Goal: Task Accomplishment & Management: Complete application form

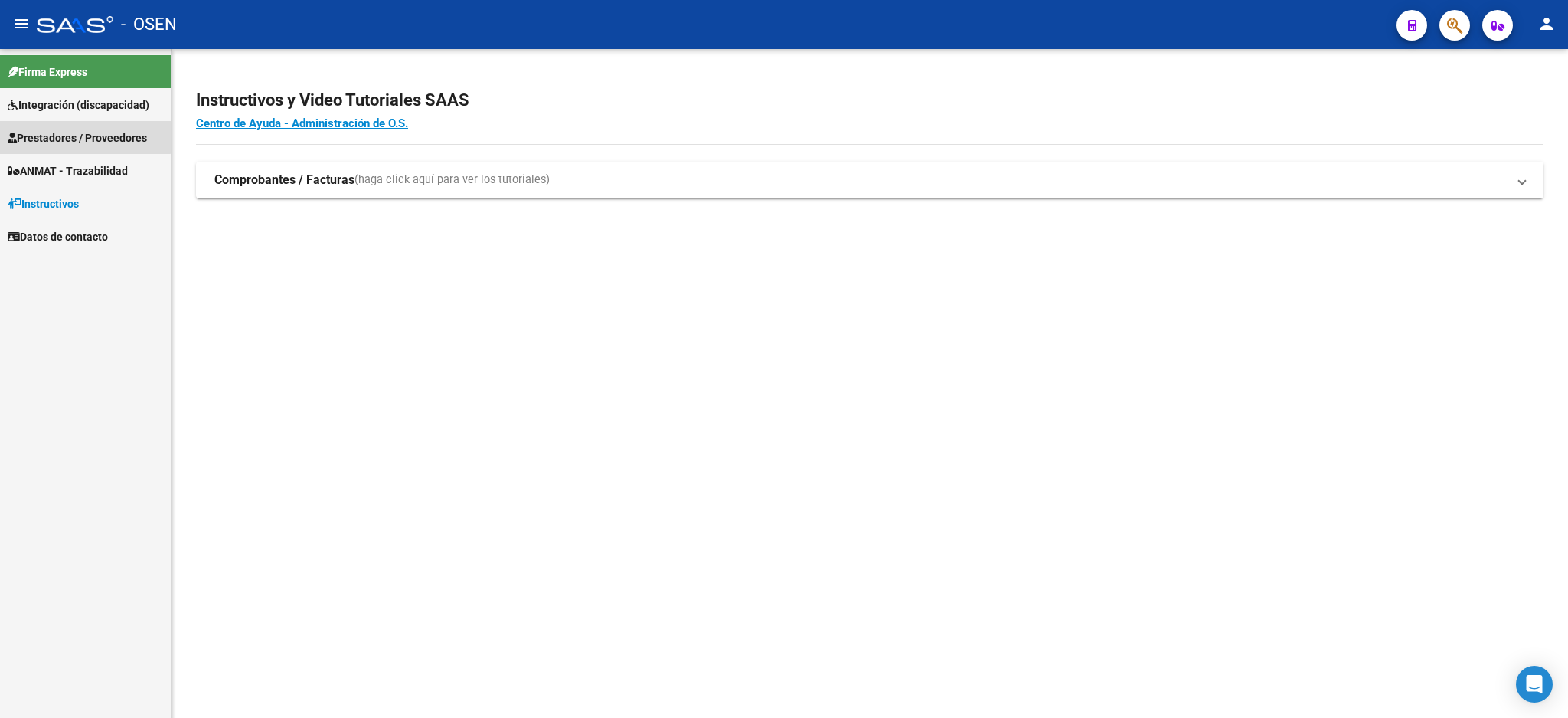
click at [63, 131] on span "Prestadores / Proveedores" at bounding box center [77, 138] width 139 height 17
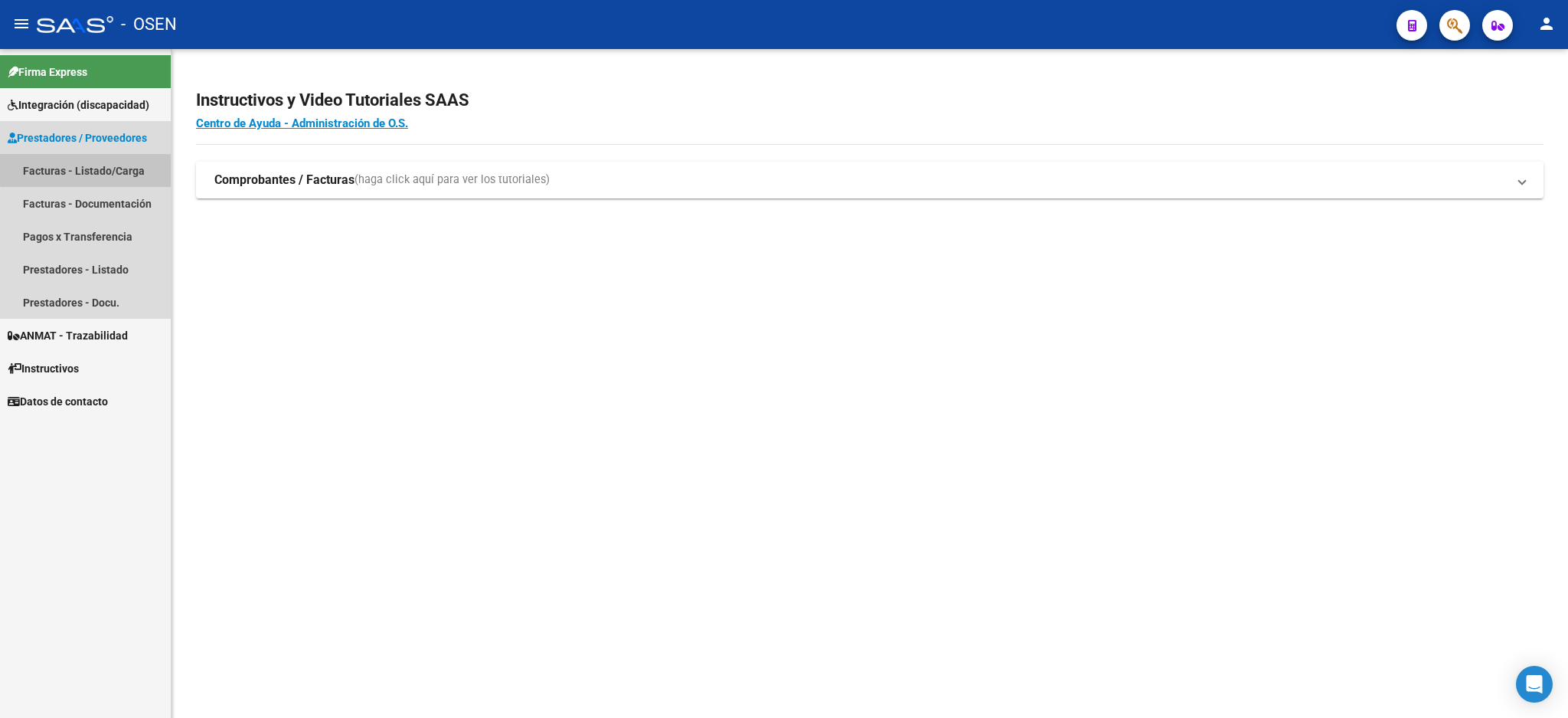
click at [93, 164] on link "Facturas - Listado/Carga" at bounding box center [85, 170] width 171 height 33
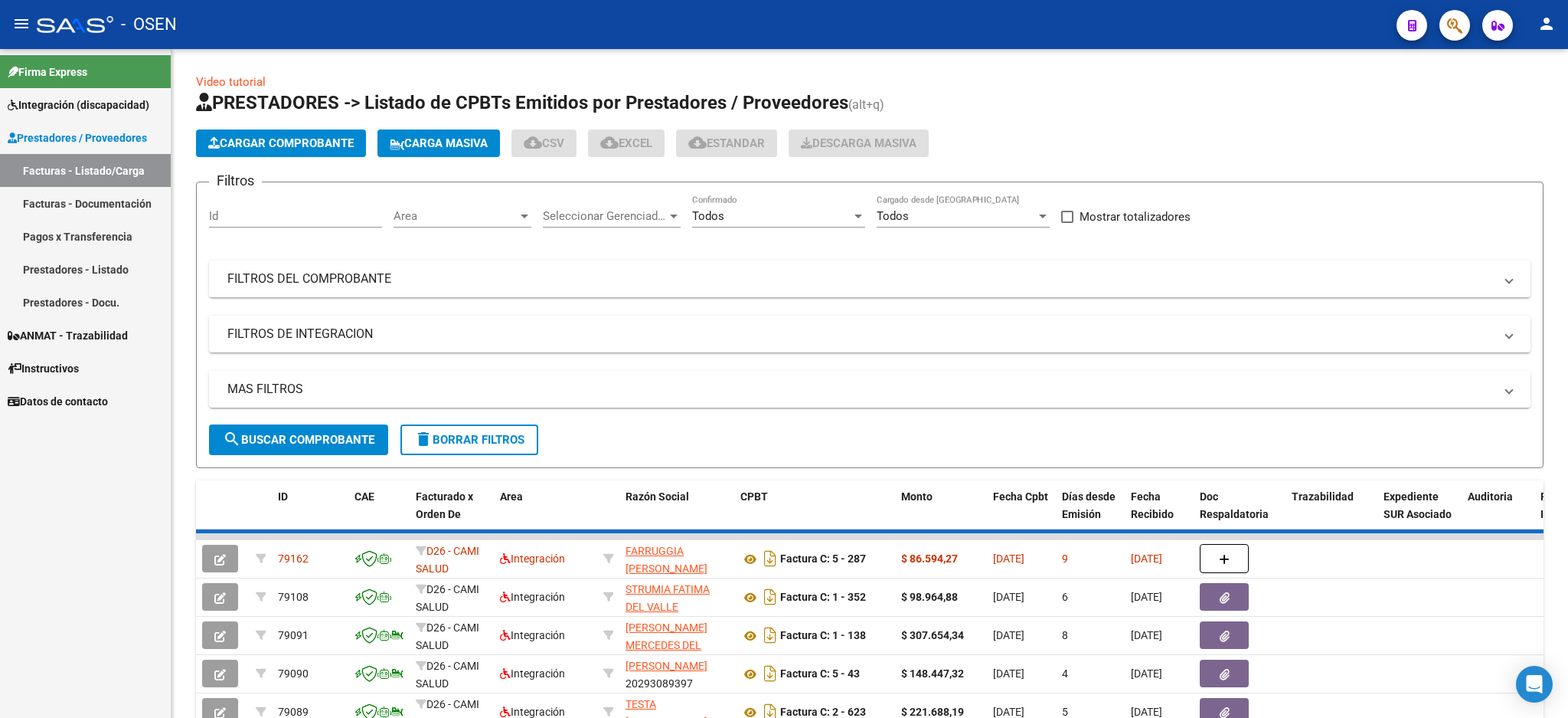
click at [270, 131] on button "Cargar Comprobante" at bounding box center [281, 143] width 170 height 28
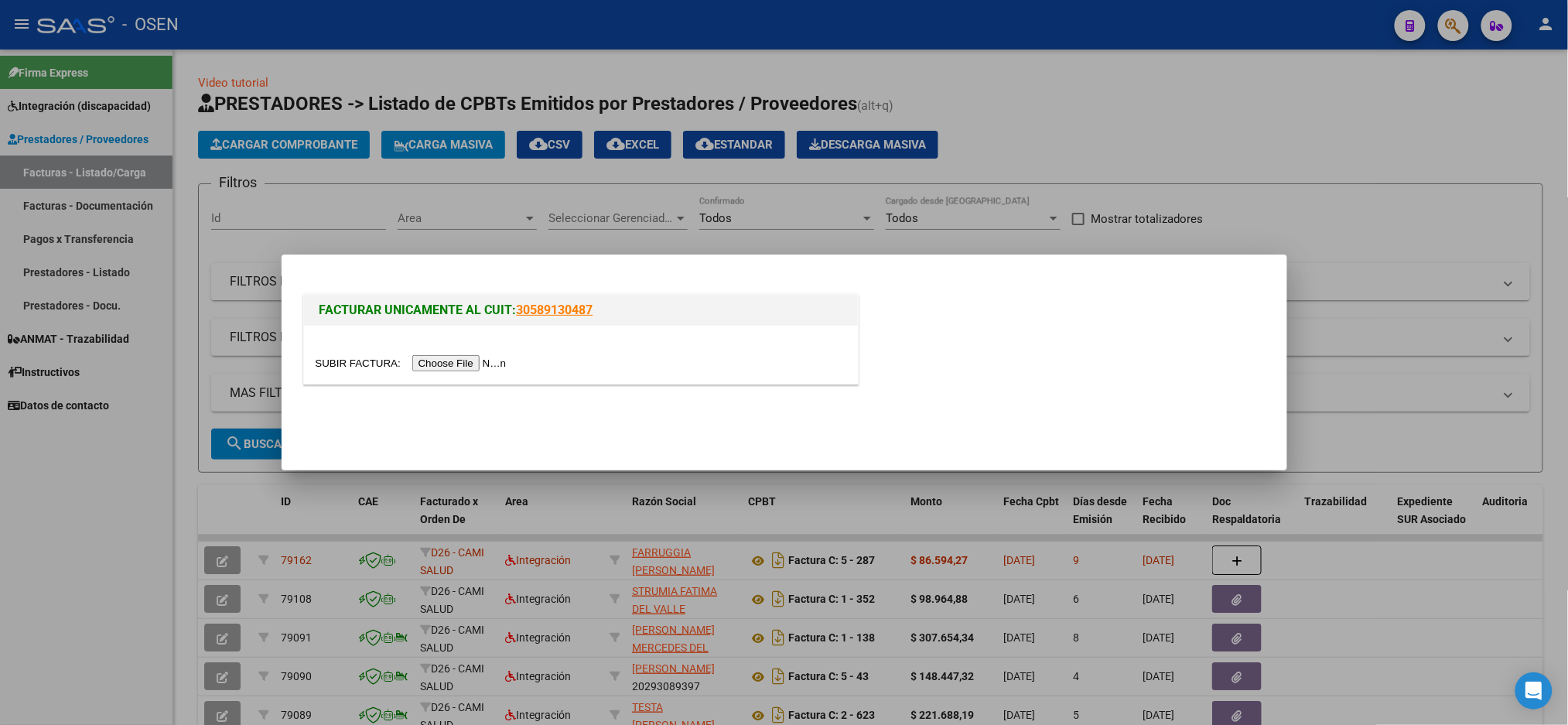
click at [449, 354] on div at bounding box center [581, 362] width 530 height 18
click at [456, 361] on input "file" at bounding box center [414, 362] width 196 height 16
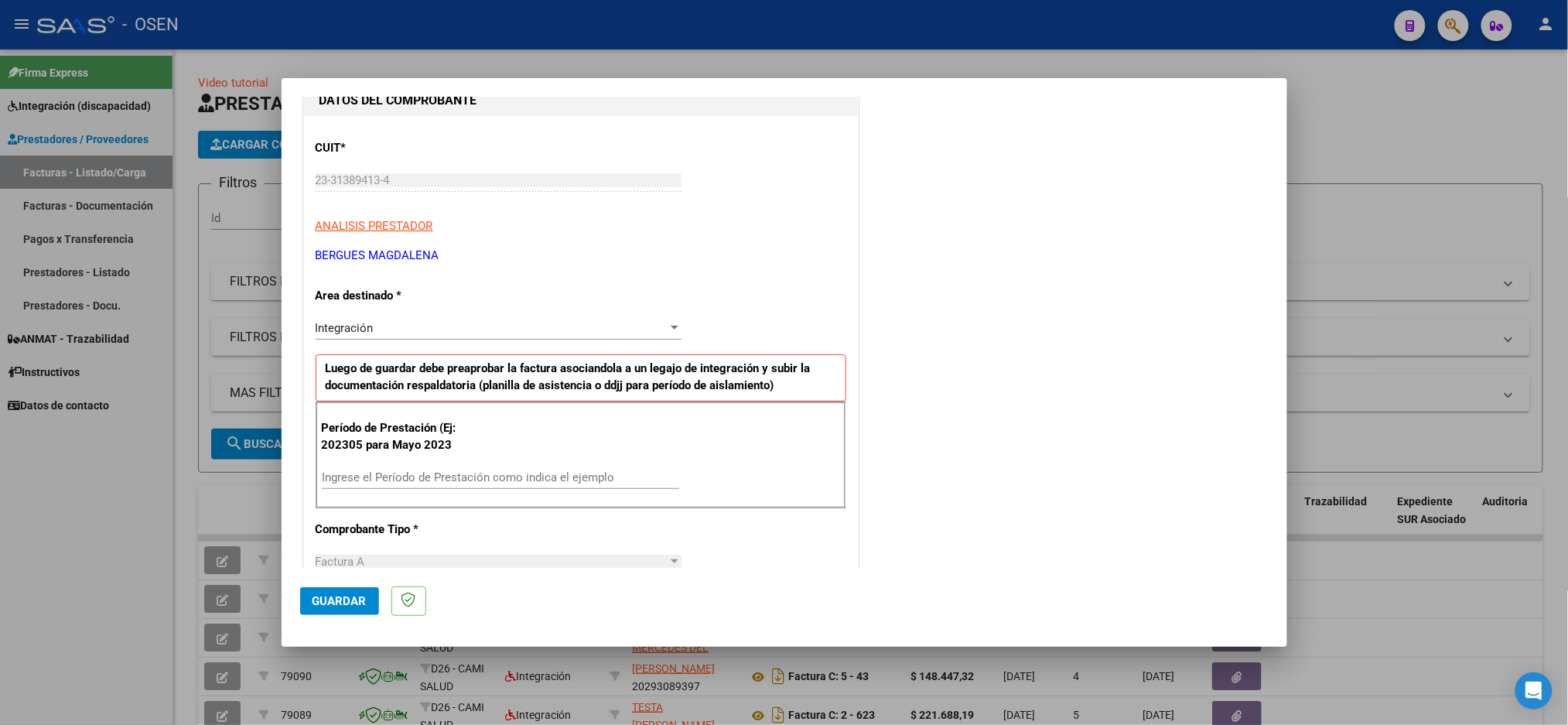
scroll to position [206, 0]
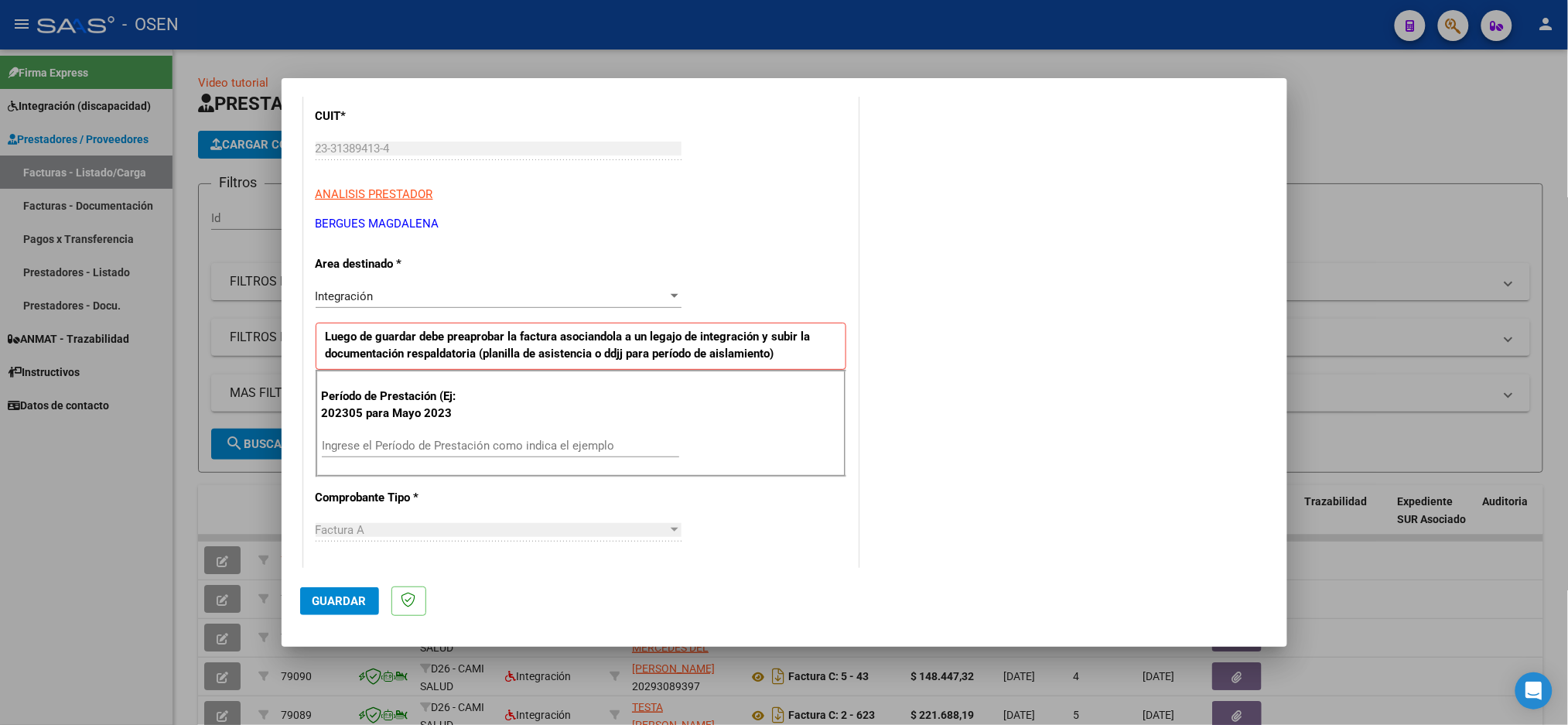
click at [392, 544] on div "Factura A Seleccionar Tipo" at bounding box center [499, 537] width 366 height 38
click at [388, 444] on input "Ingrese el Período de Prestación como indica el ejemplo" at bounding box center [501, 445] width 358 height 14
type input "202507"
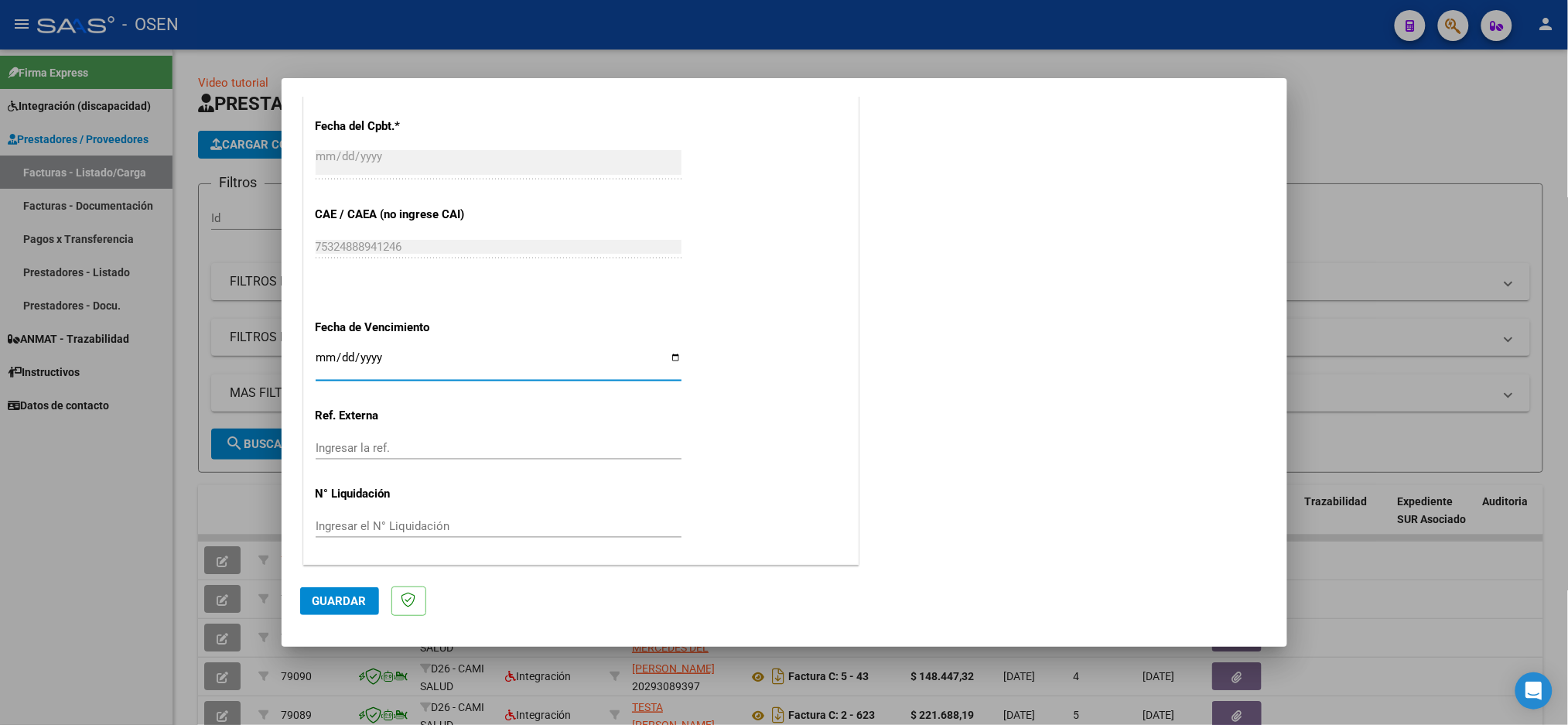
click at [337, 598] on span "Guardar" at bounding box center [340, 601] width 54 height 14
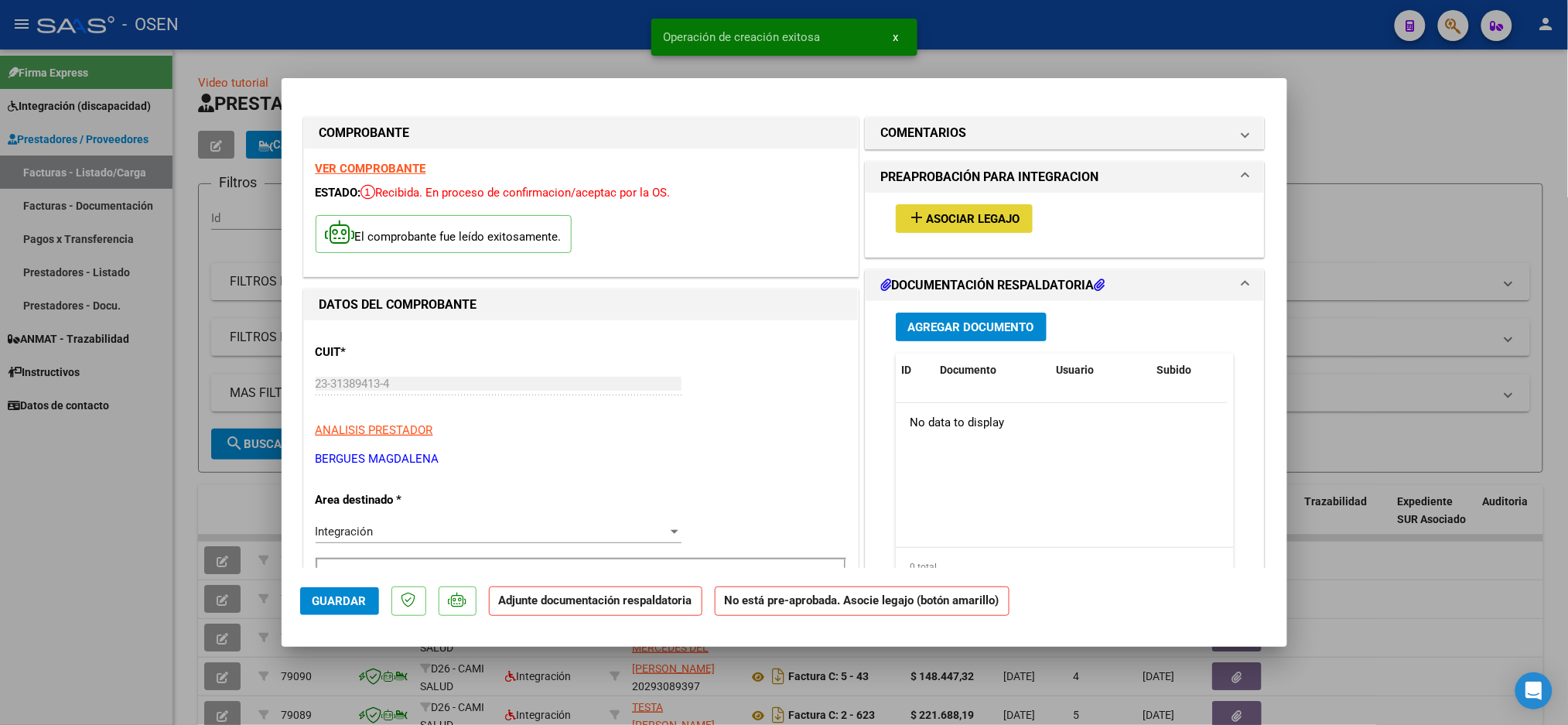
click at [930, 217] on span "Asociar Legajo" at bounding box center [974, 219] width 94 height 14
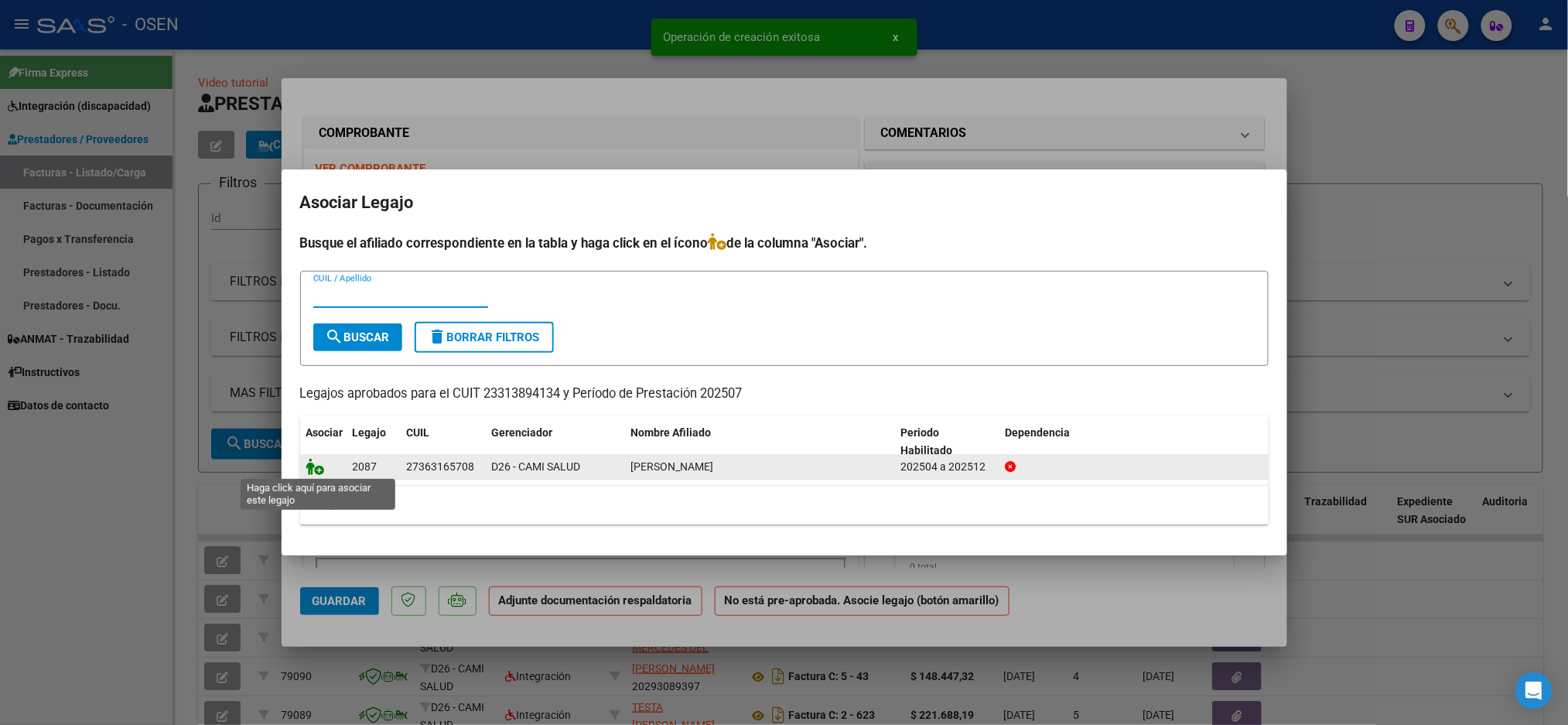
click at [318, 469] on icon at bounding box center [316, 466] width 19 height 17
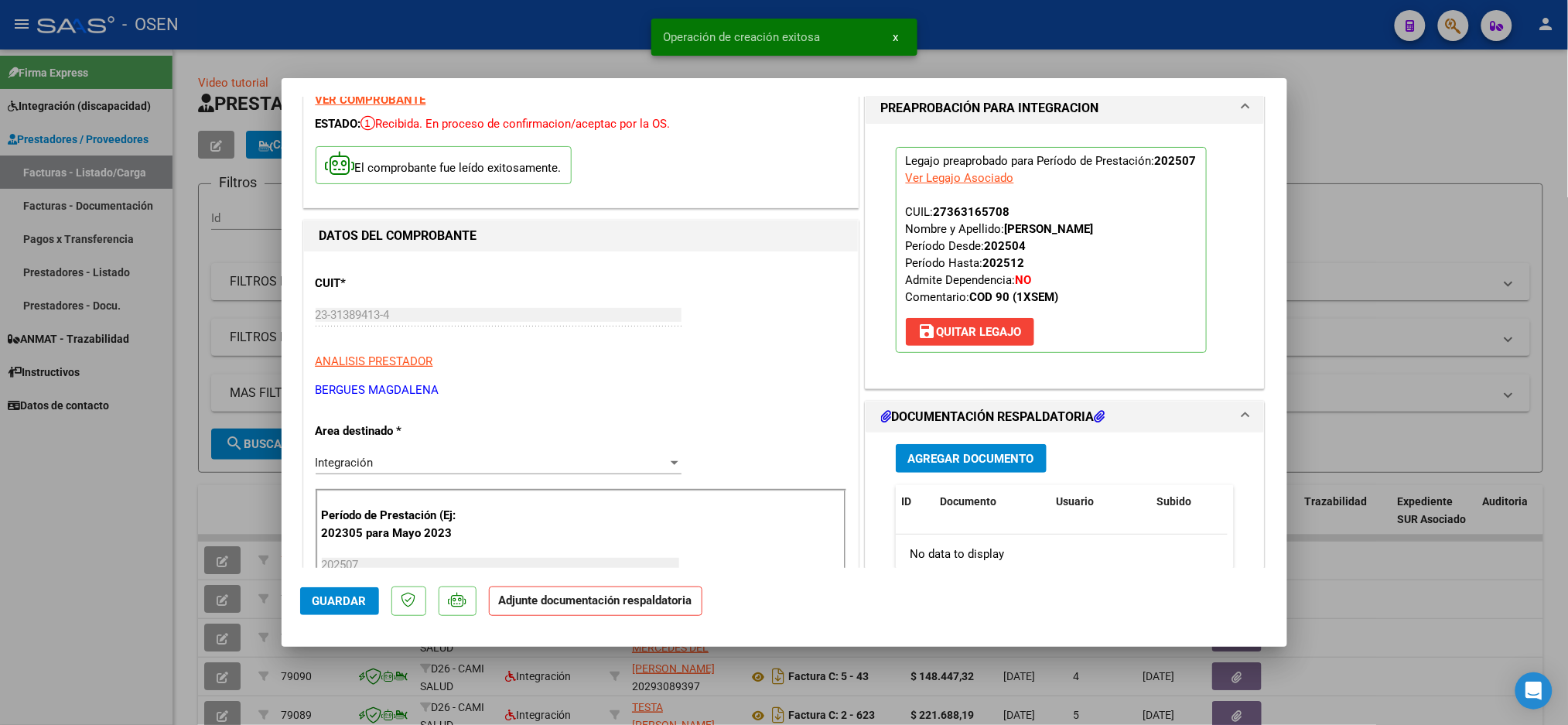
scroll to position [206, 0]
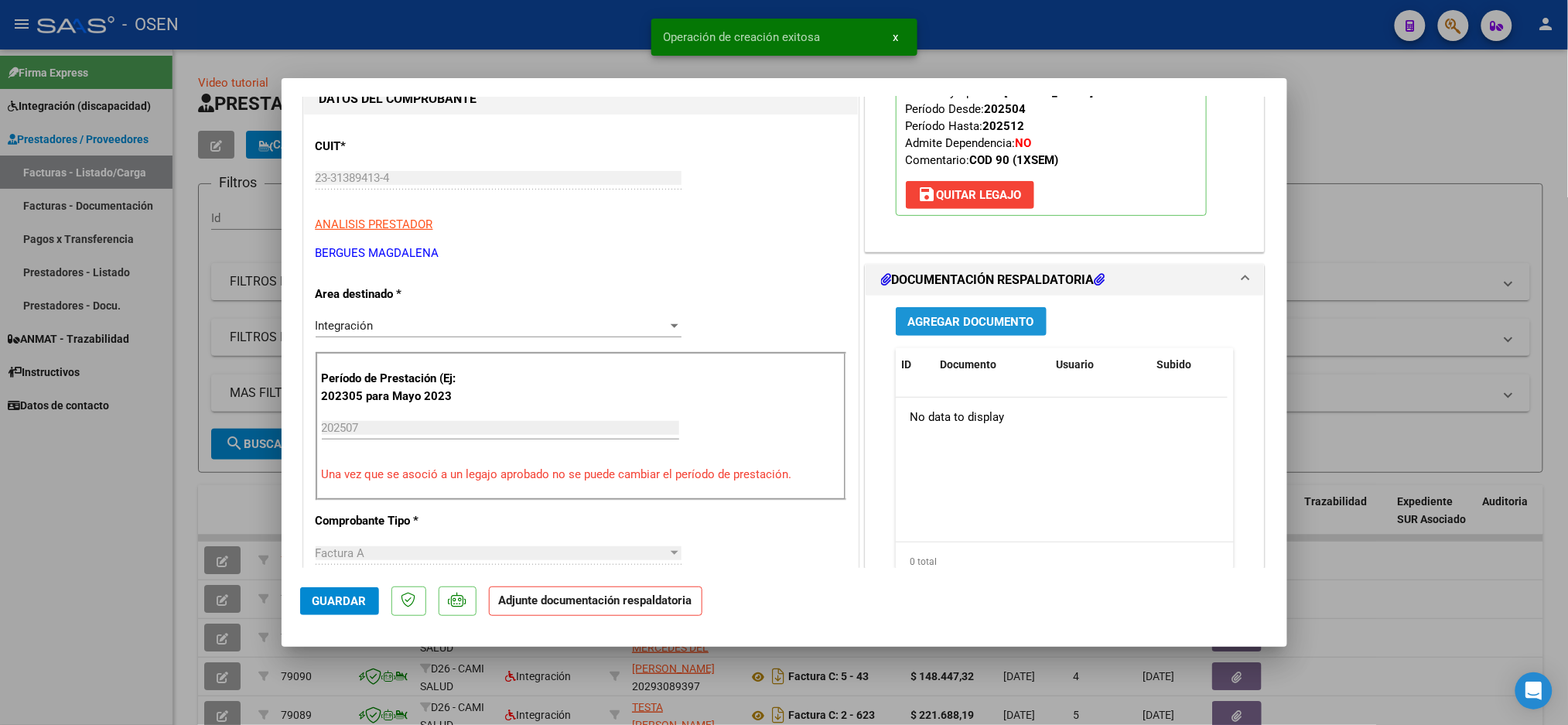
click at [968, 317] on span "Agregar Documento" at bounding box center [971, 322] width 126 height 14
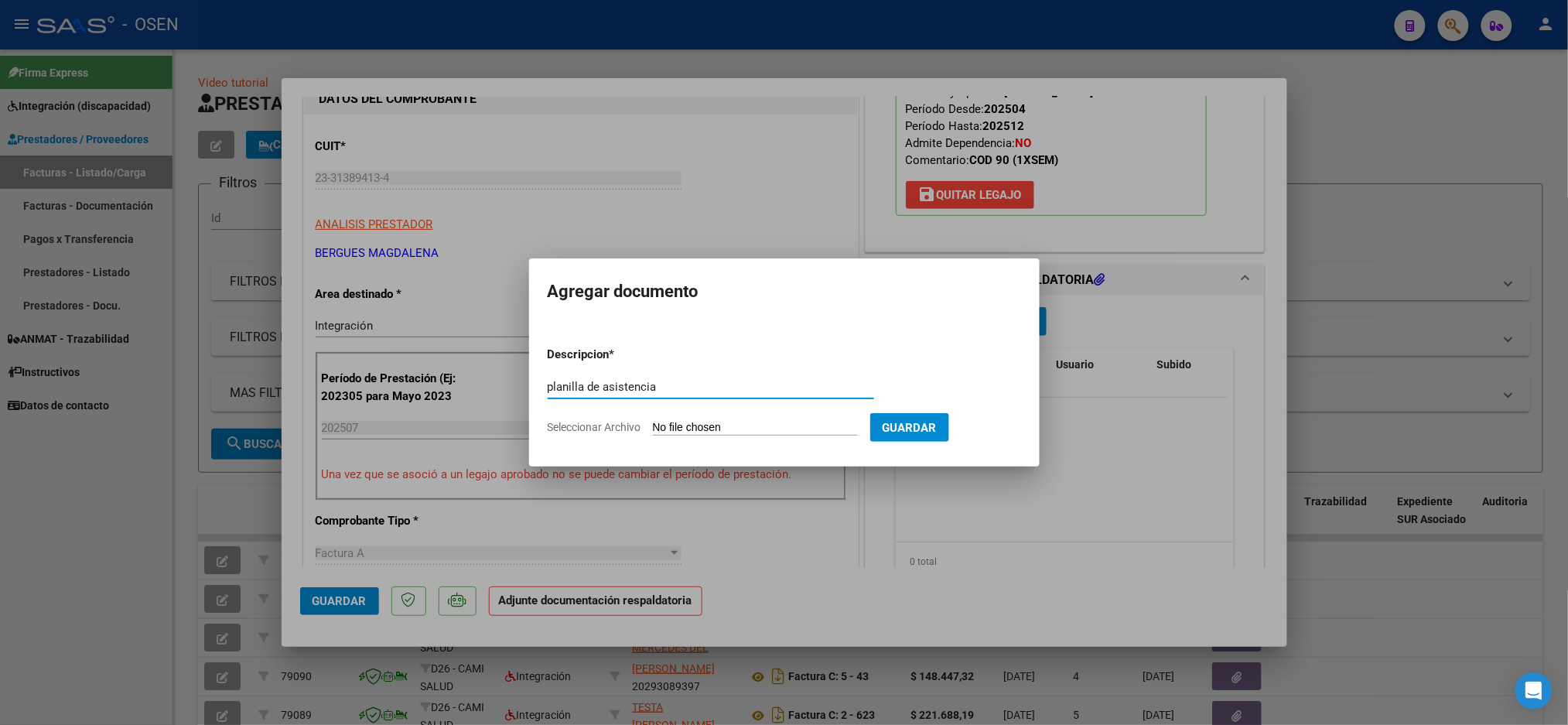
type input "planilla de asistencia"
click at [776, 426] on input "Seleccionar Archivo" at bounding box center [755, 427] width 205 height 14
type input "C:\fakepath\CamScanner [DATE] 17.39.pdf"
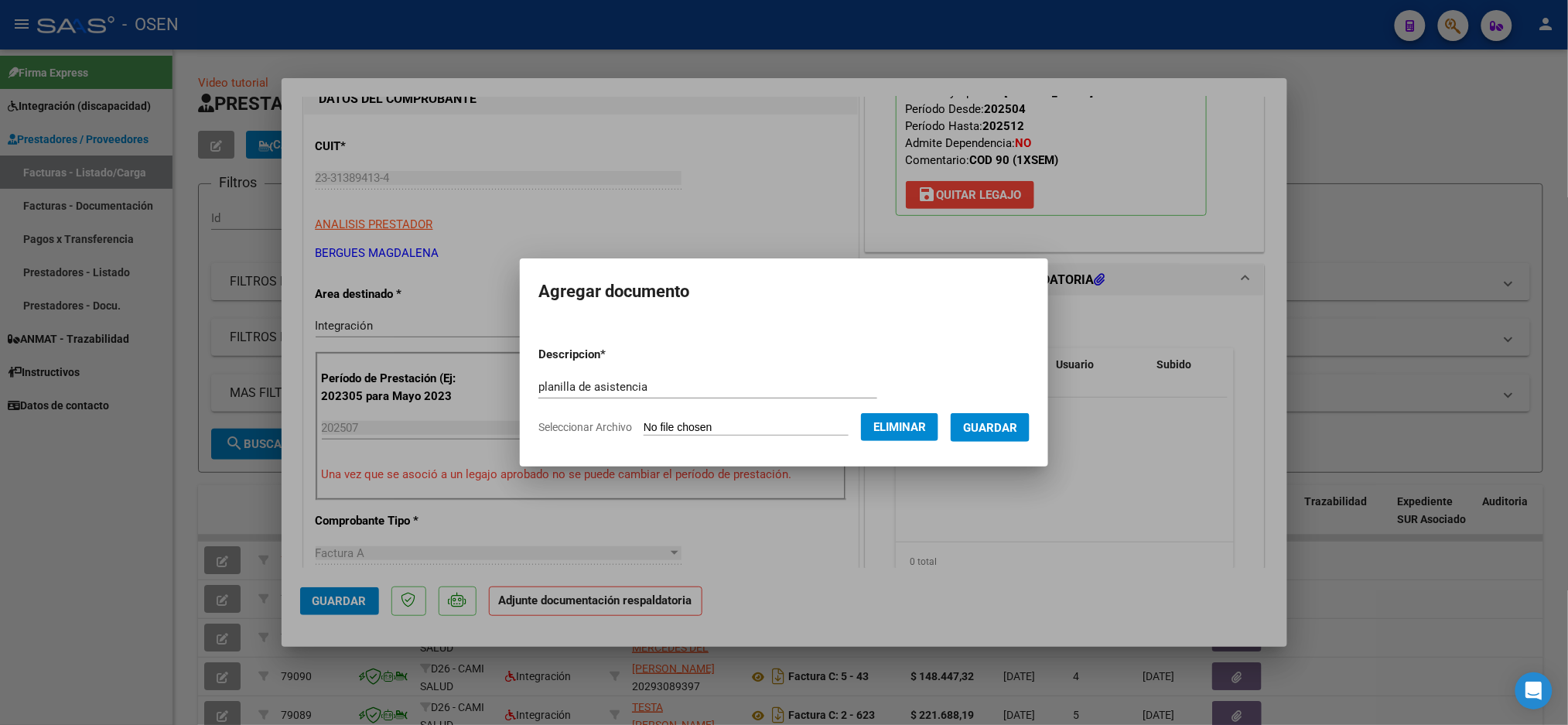
click at [1017, 424] on span "Guardar" at bounding box center [990, 427] width 54 height 14
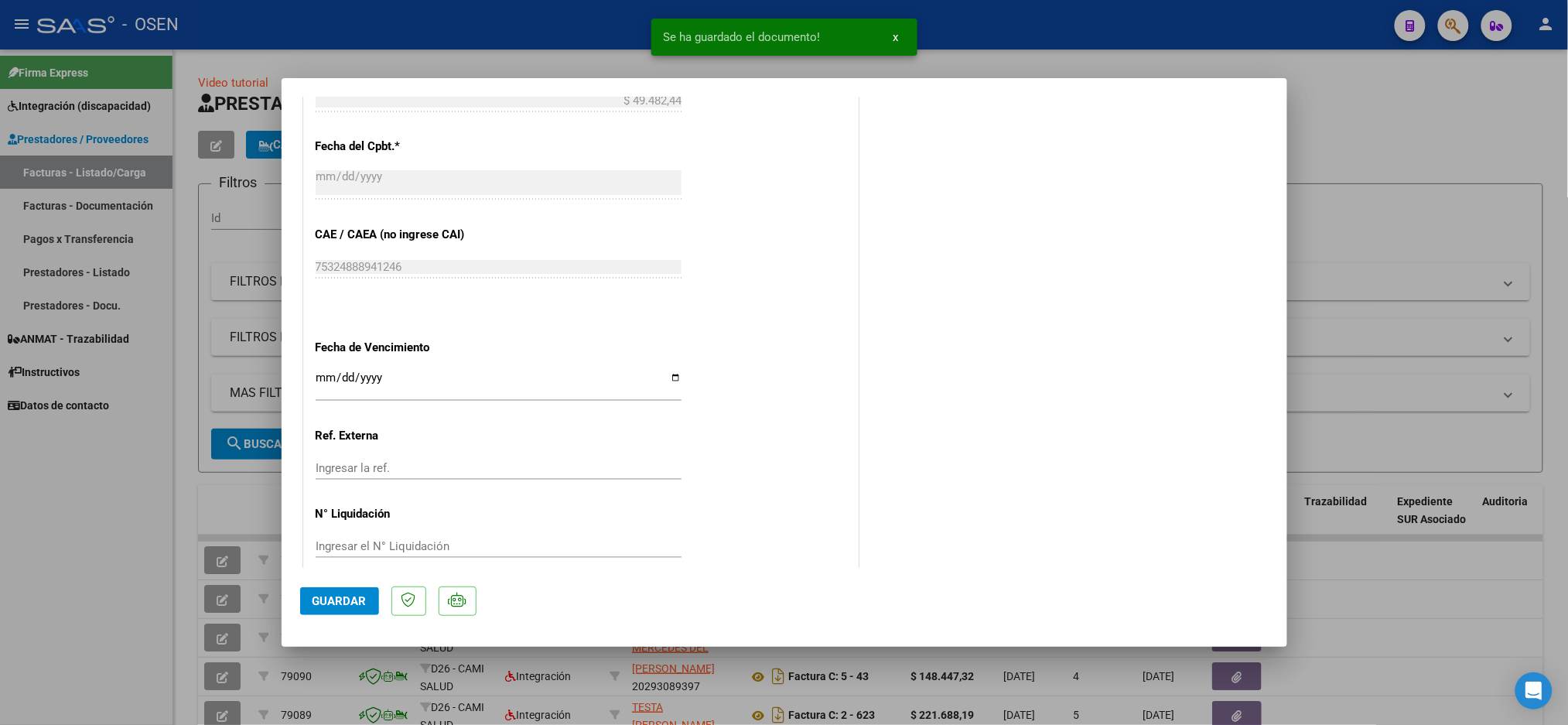
scroll to position [912, 0]
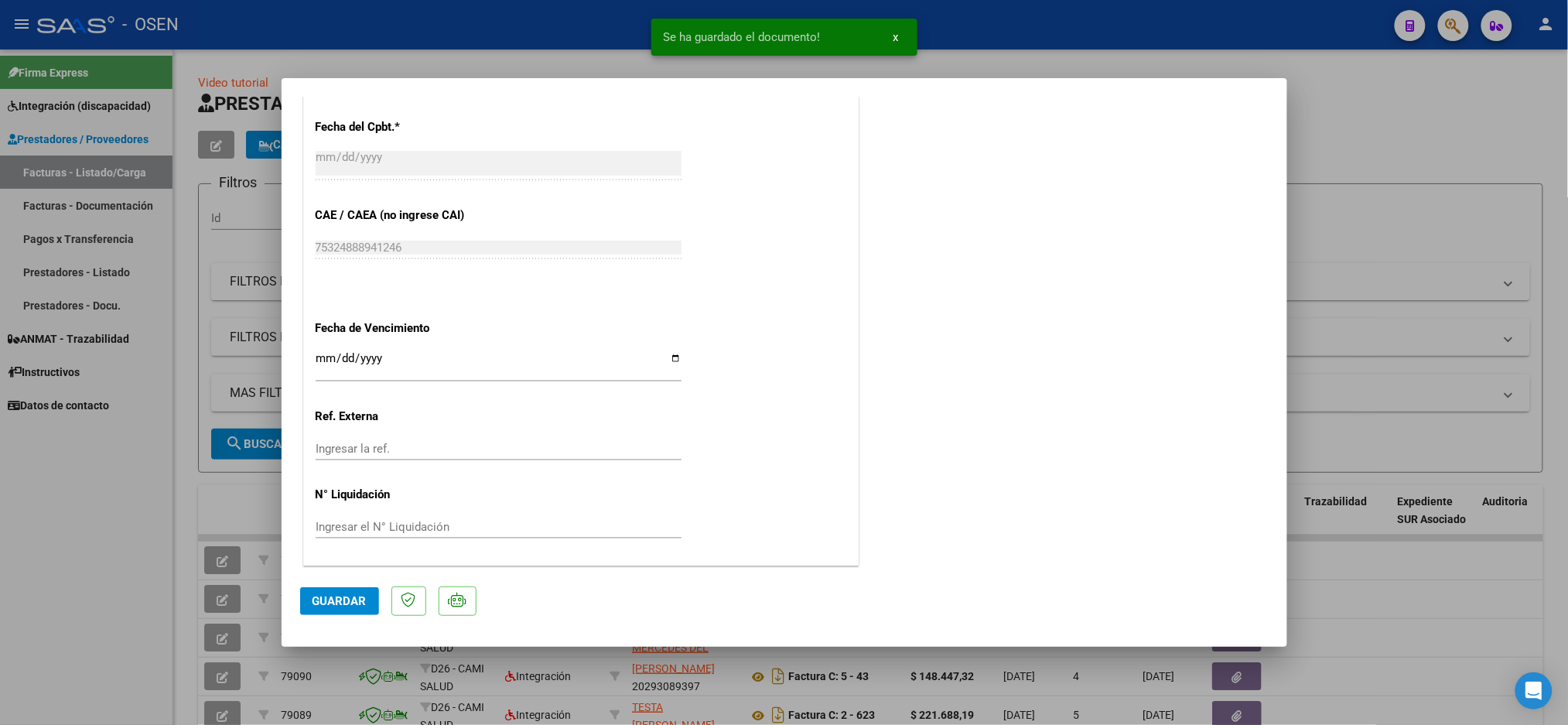
click at [339, 591] on button "Guardar" at bounding box center [340, 601] width 79 height 28
type input "$ 0,00"
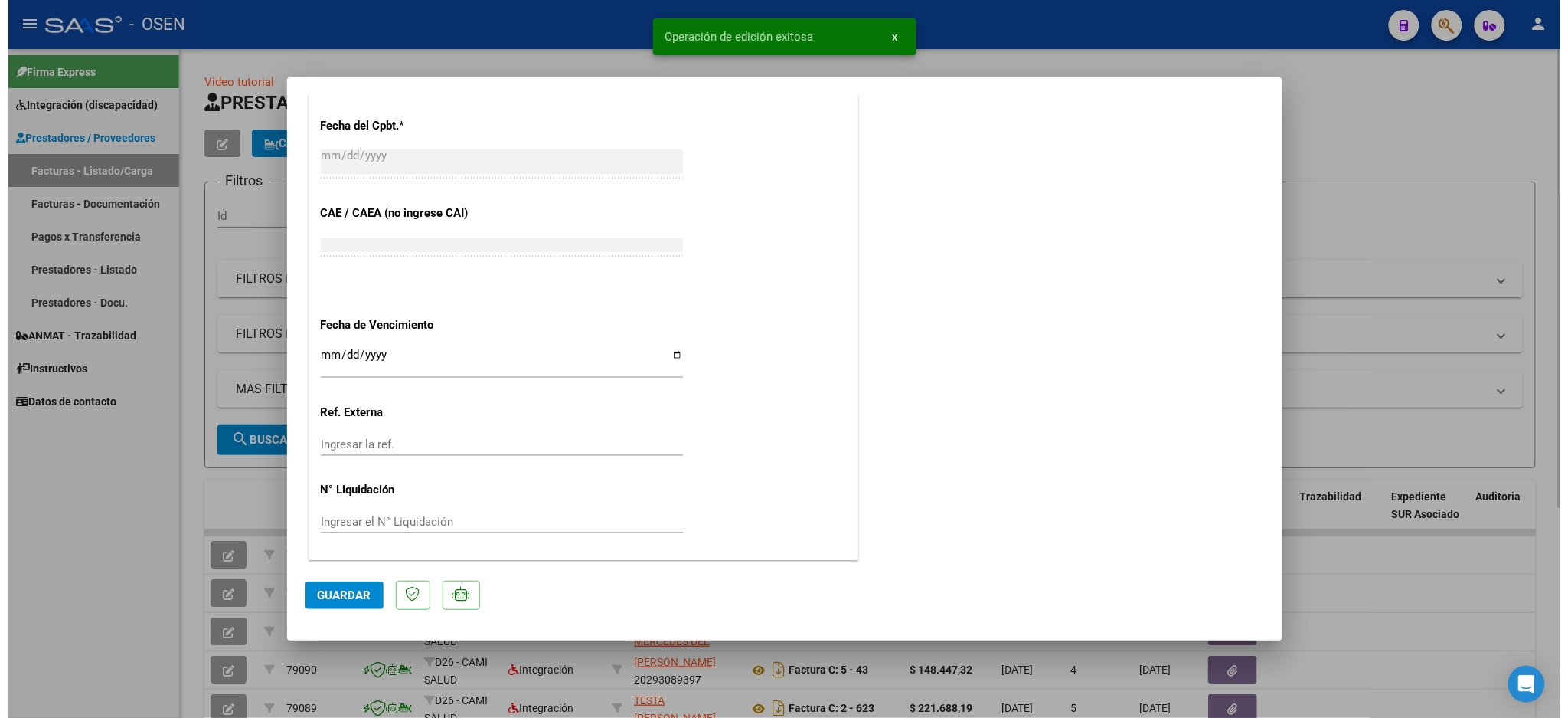
scroll to position [984, 0]
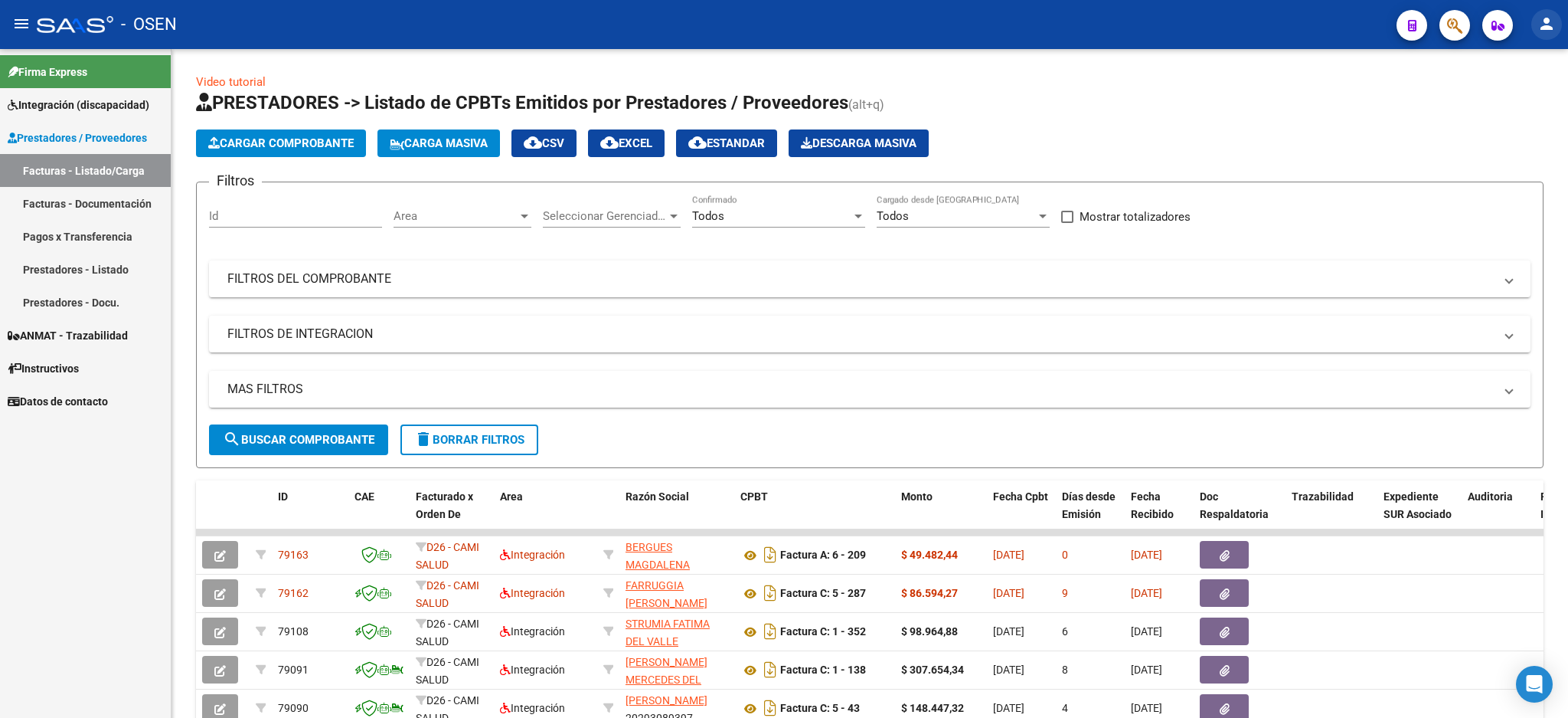
click at [1538, 21] on mat-icon "person" at bounding box center [1547, 24] width 19 height 19
click at [1501, 103] on button "exit_to_app Salir" at bounding box center [1515, 101] width 94 height 37
